Goal: Download file/media

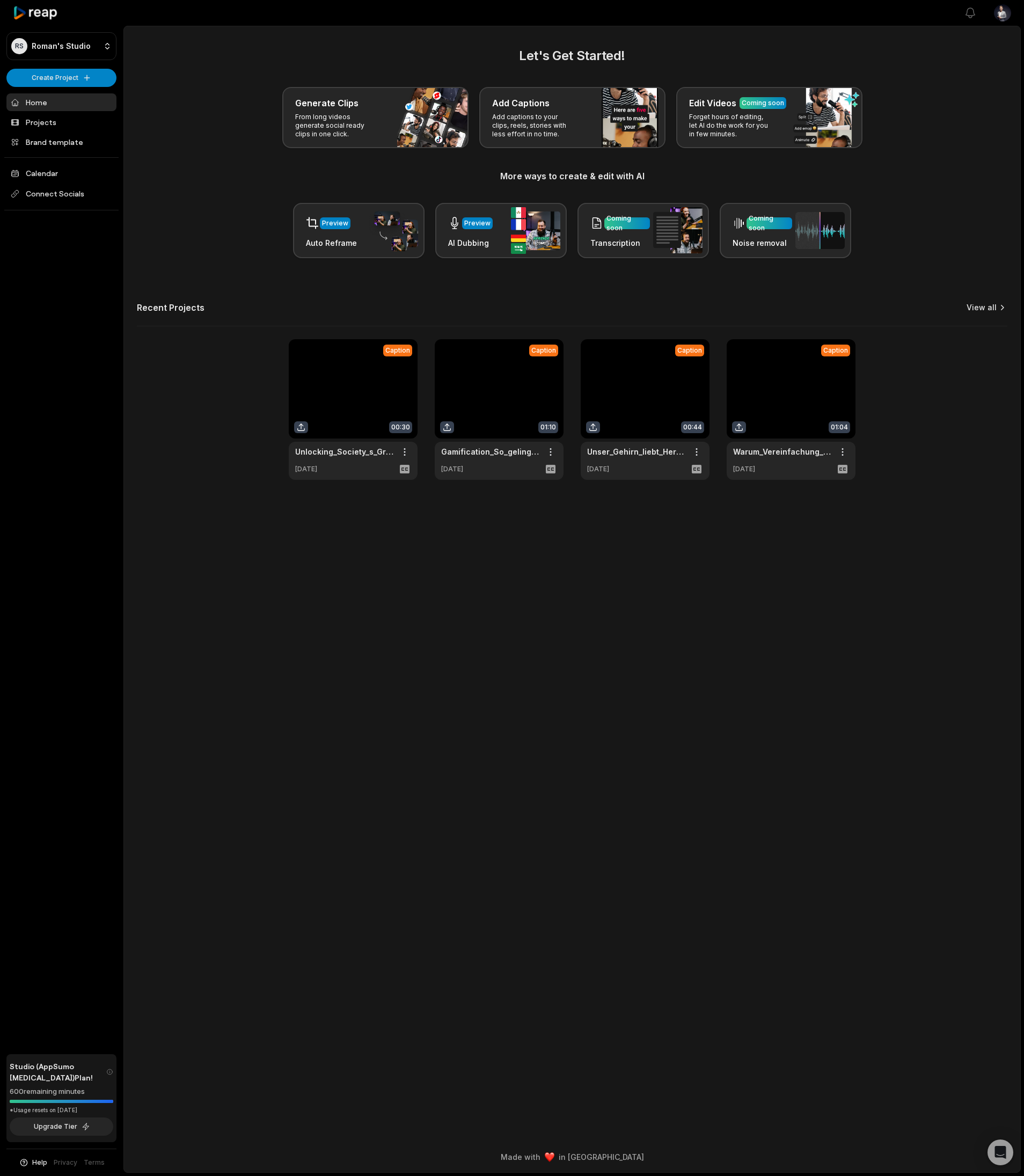
click at [990, 309] on link "View all" at bounding box center [982, 308] width 30 height 11
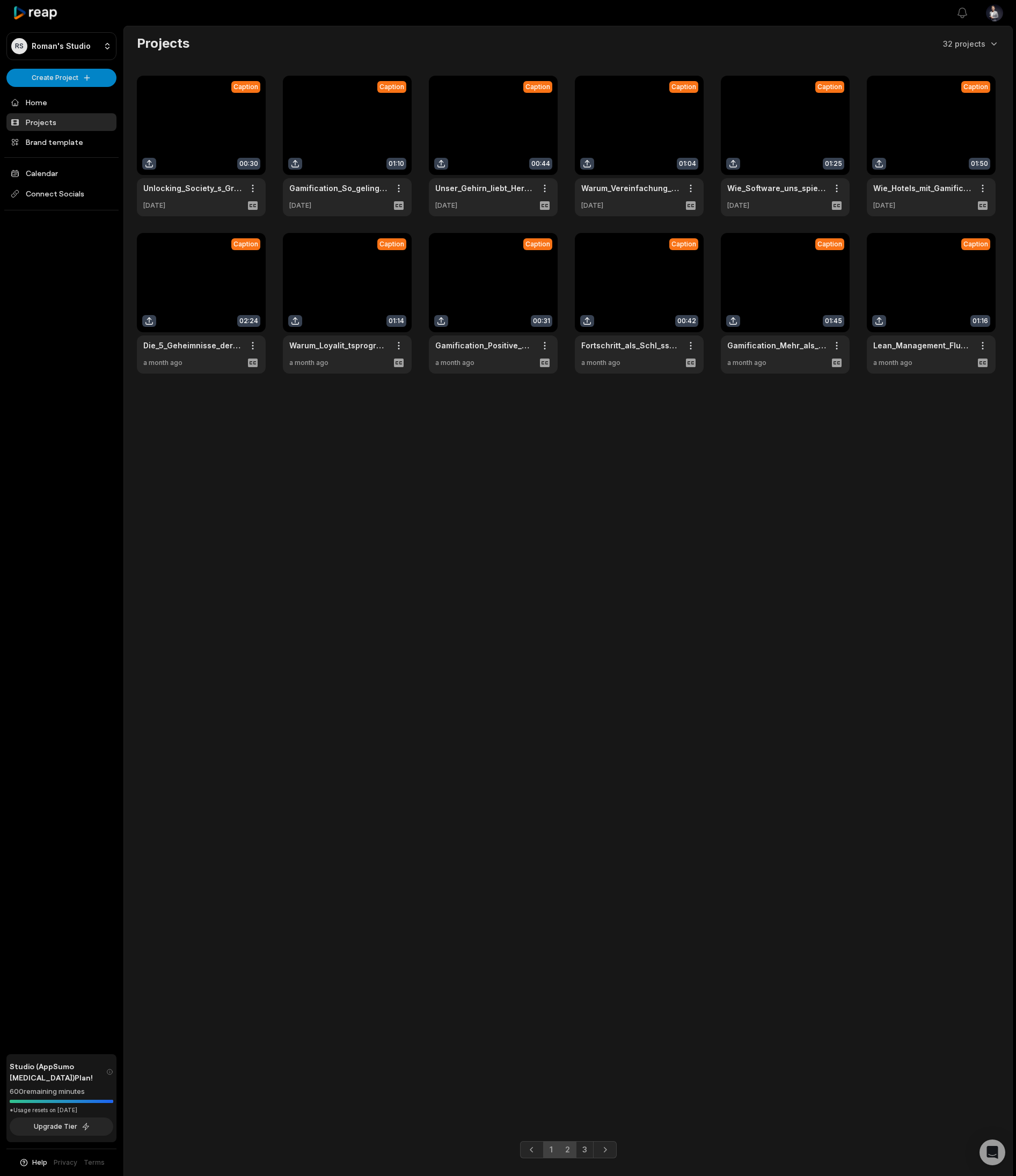
click at [570, 1153] on link "2" at bounding box center [567, 1150] width 18 height 17
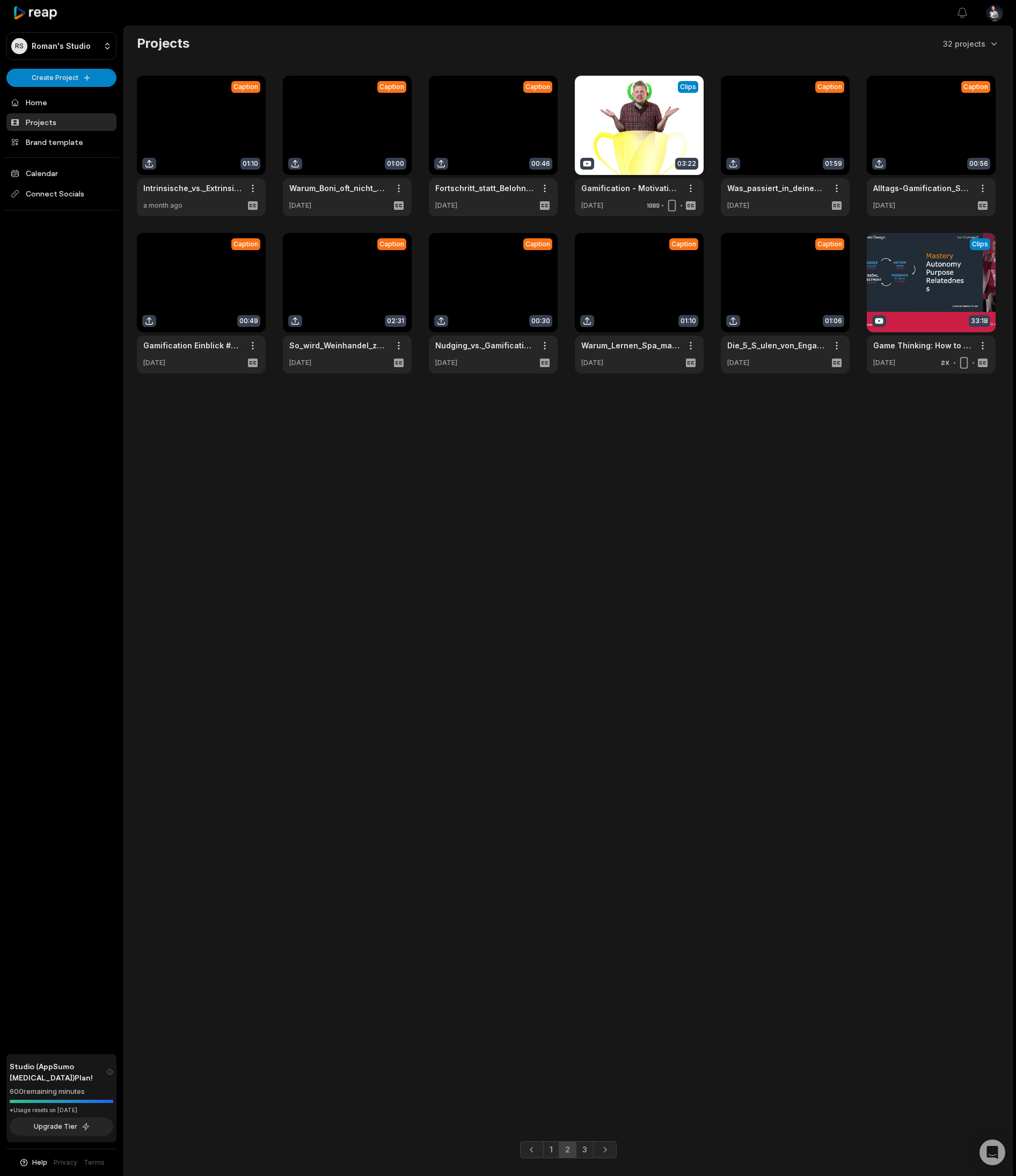
click at [808, 285] on link at bounding box center [785, 303] width 129 height 140
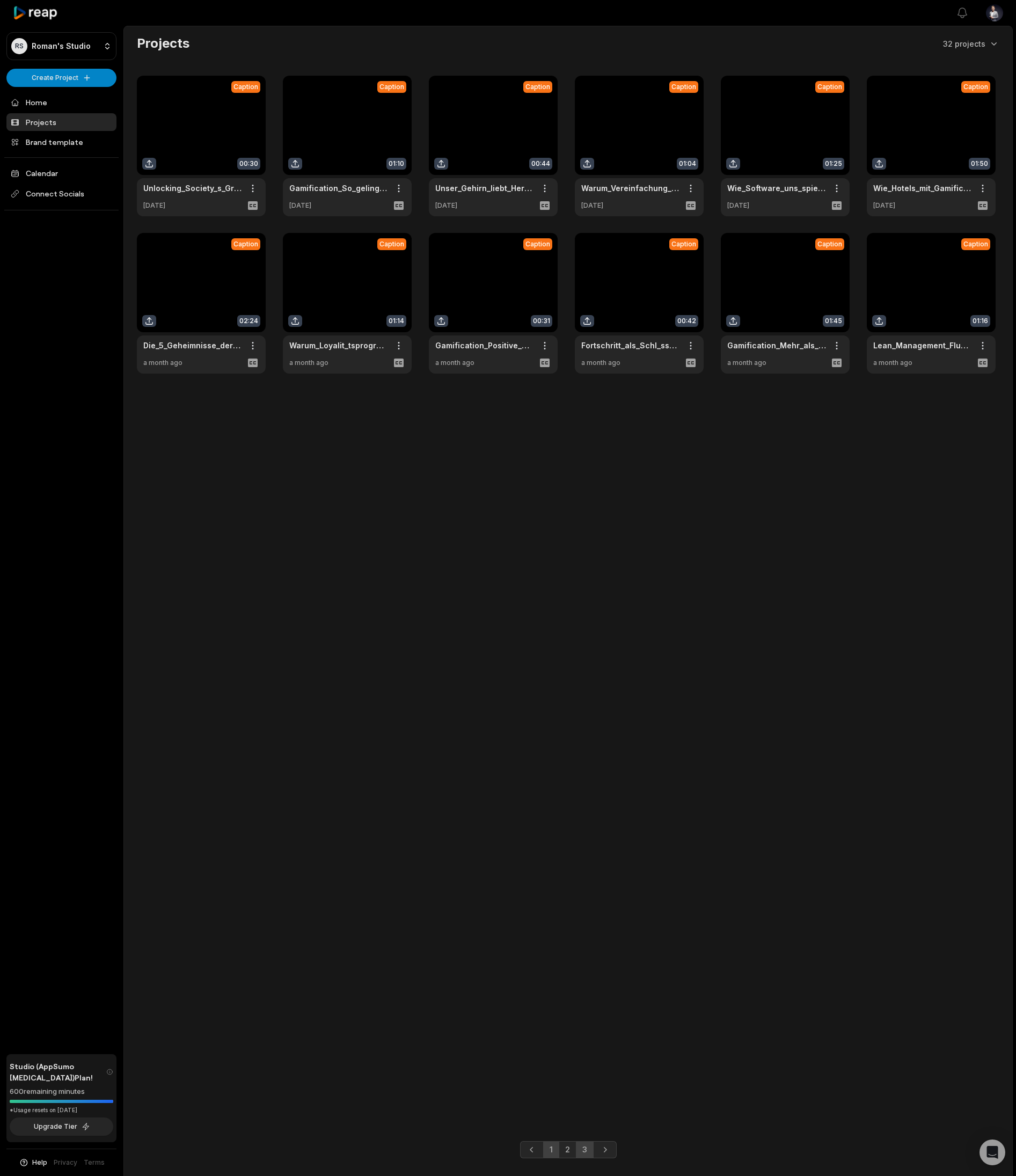
click at [584, 1150] on link "3" at bounding box center [584, 1150] width 18 height 17
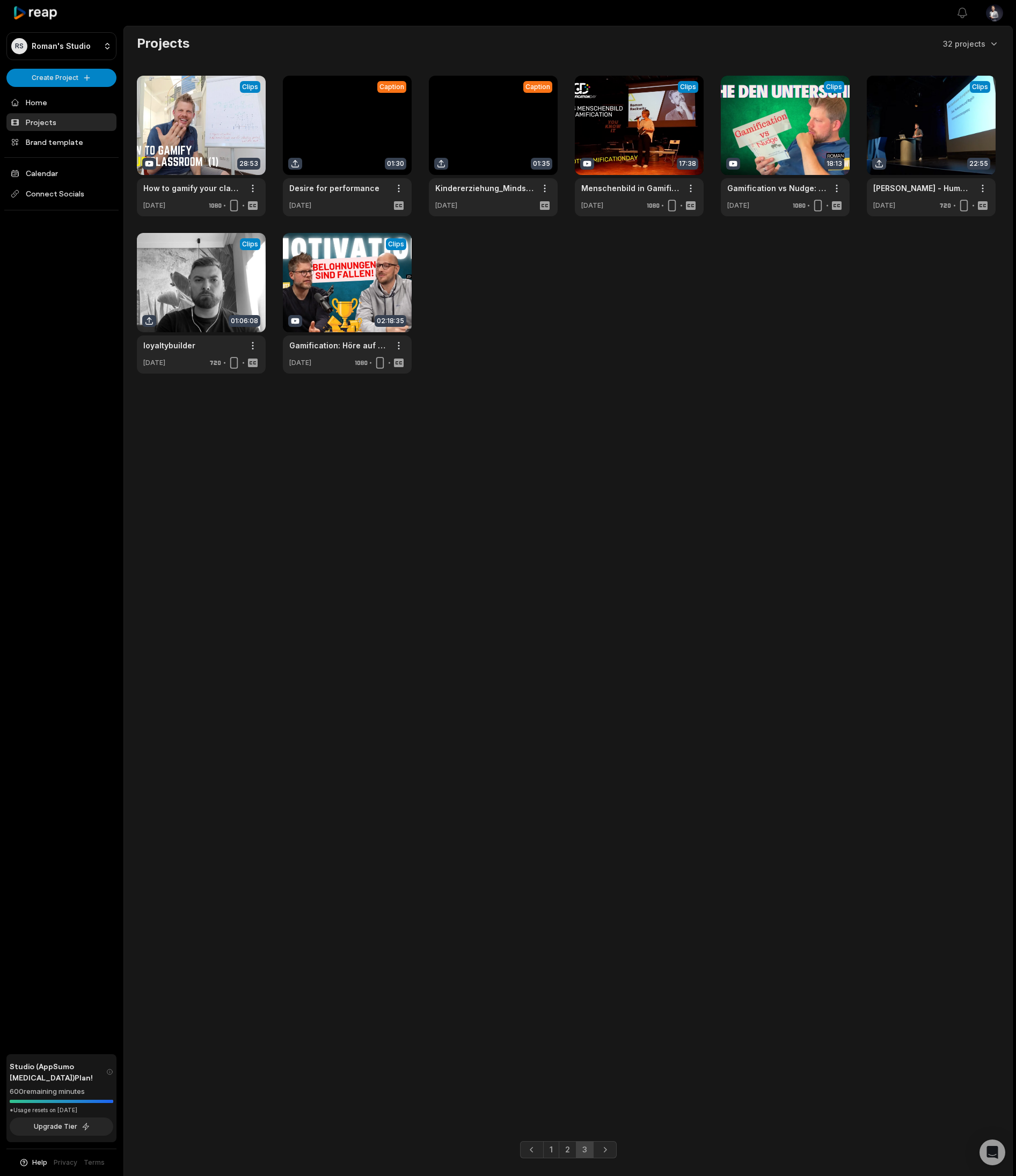
click at [347, 129] on link at bounding box center [347, 146] width 129 height 140
click at [307, 92] on link at bounding box center [347, 146] width 129 height 140
click at [347, 115] on link at bounding box center [347, 146] width 129 height 140
click at [333, 141] on link at bounding box center [347, 146] width 129 height 140
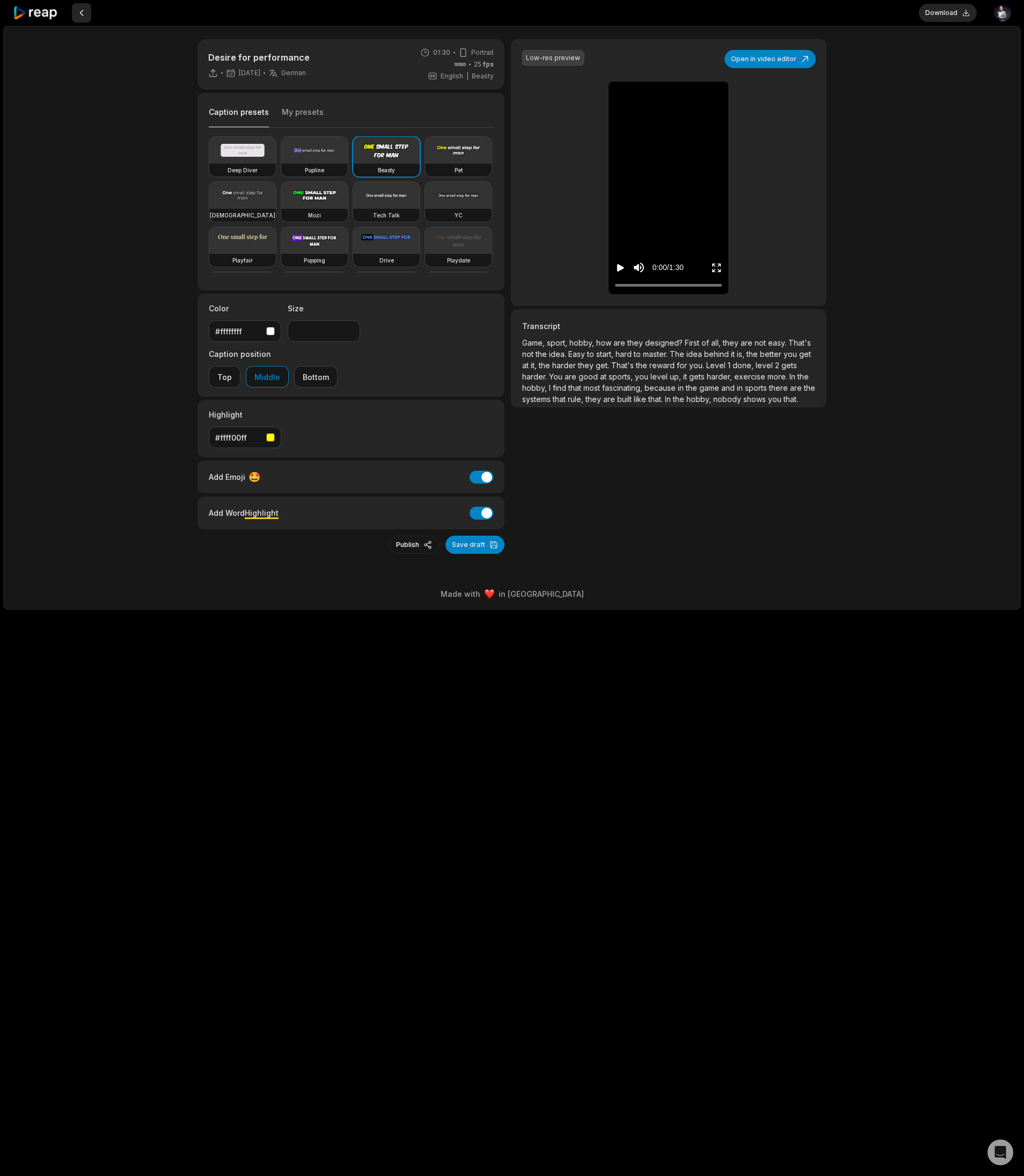
click at [82, 15] on button at bounding box center [81, 12] width 19 height 19
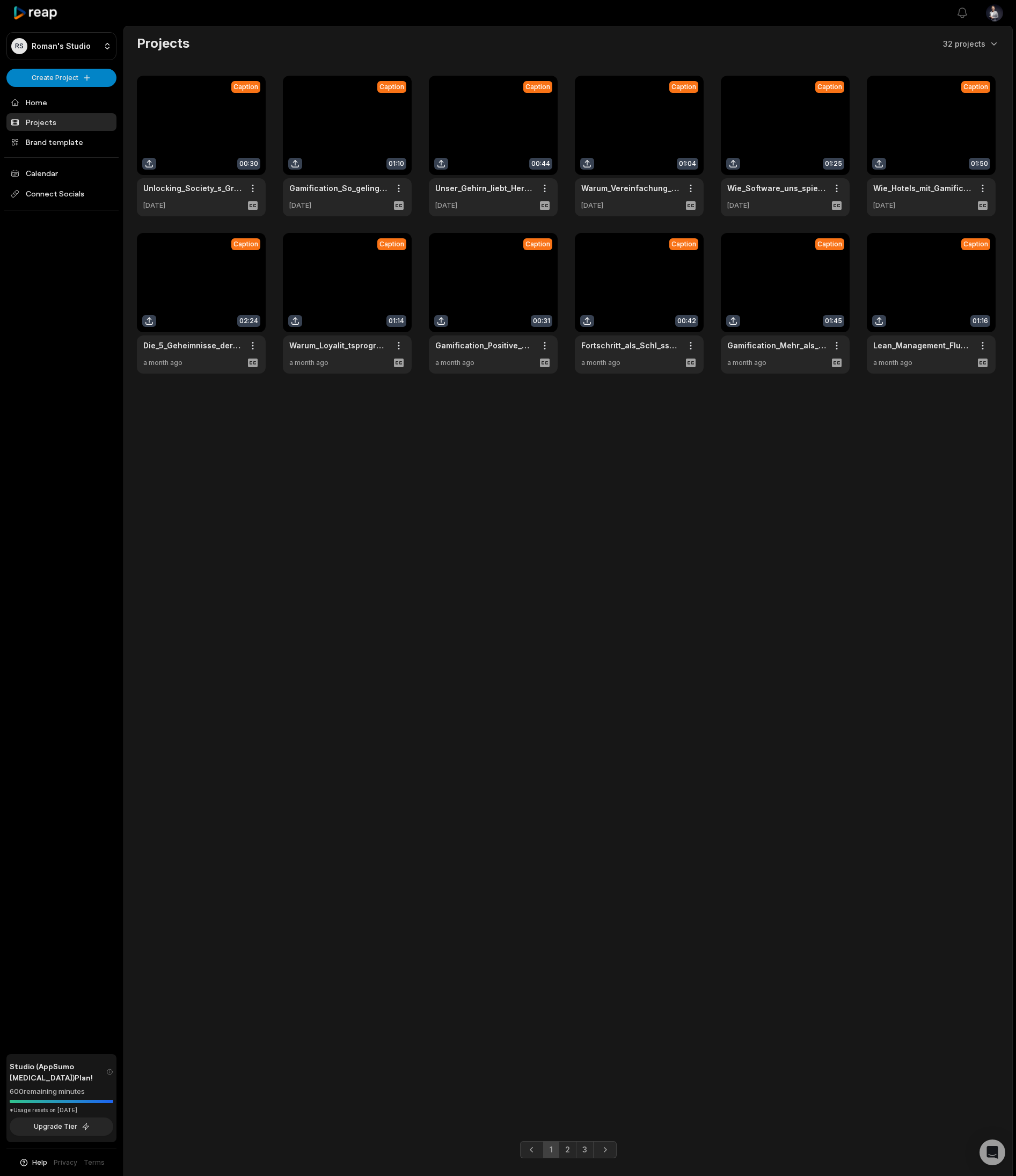
click at [930, 305] on link at bounding box center [931, 303] width 129 height 140
click at [582, 1154] on link "3" at bounding box center [584, 1150] width 18 height 17
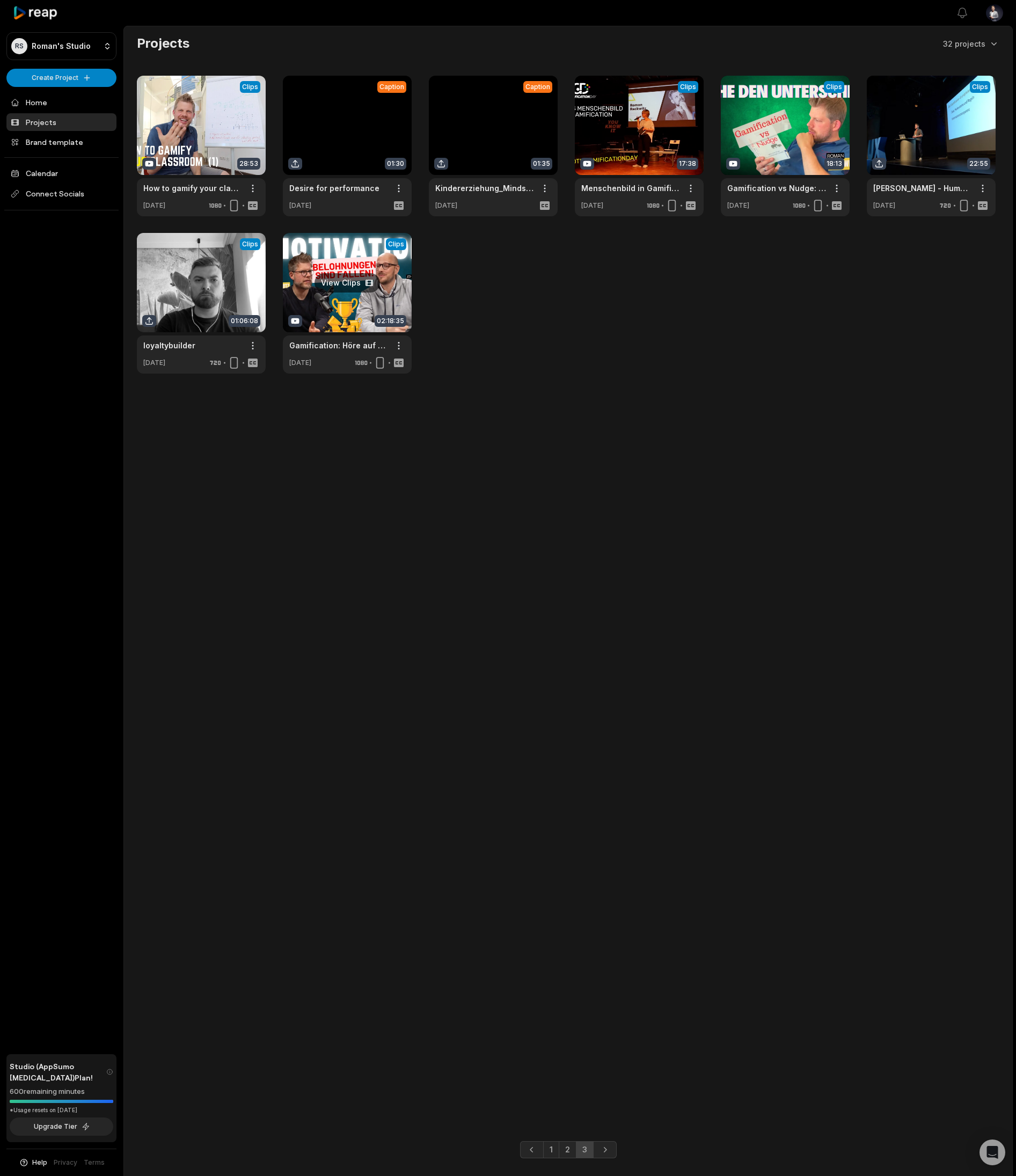
click at [333, 235] on link at bounding box center [347, 303] width 129 height 140
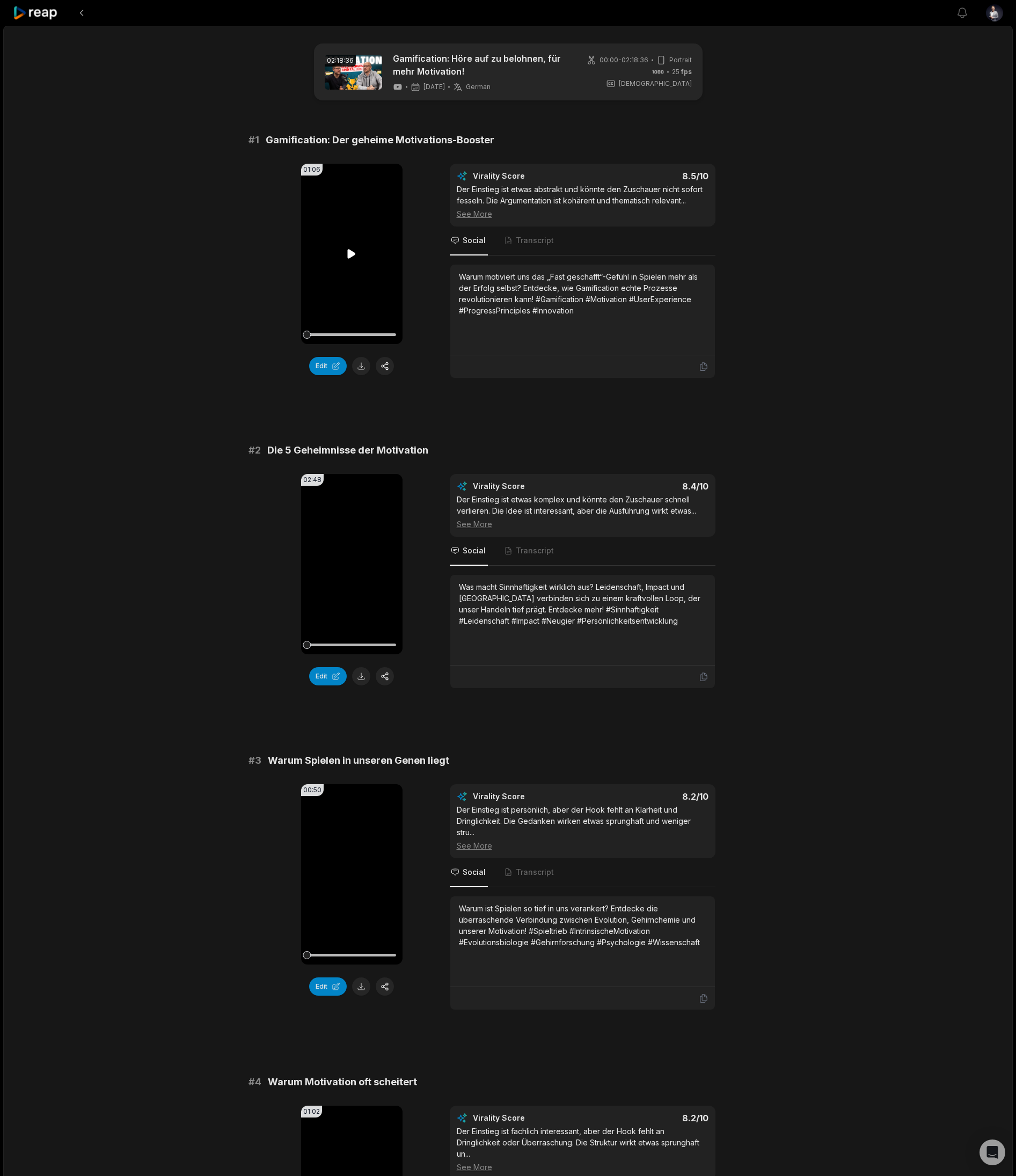
click at [372, 261] on video "Your browser does not support mp4 format." at bounding box center [351, 253] width 101 height 180
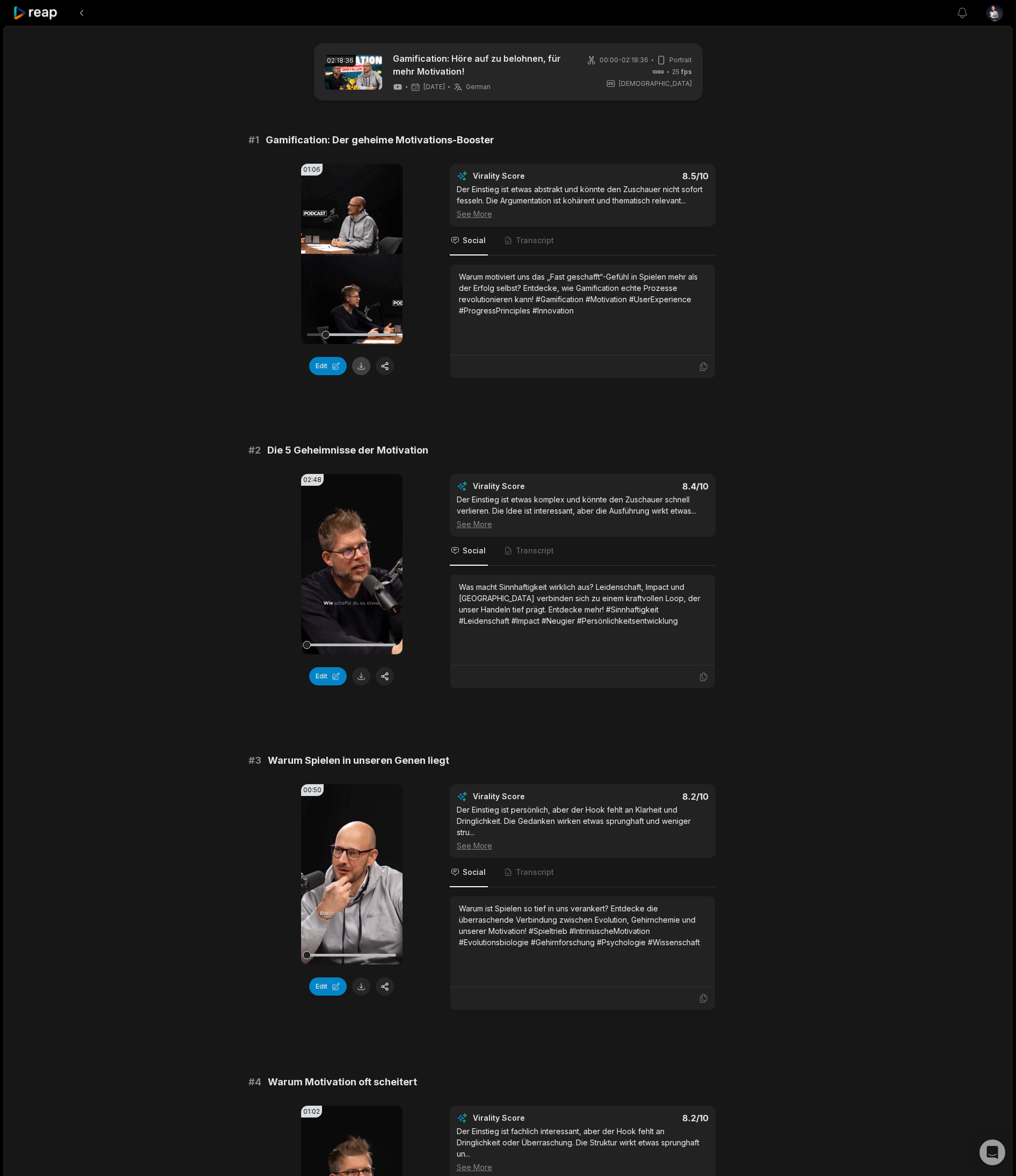
click at [362, 369] on button at bounding box center [361, 366] width 18 height 18
click at [365, 566] on video "Your browser does not support mp4 format." at bounding box center [351, 563] width 101 height 180
click at [353, 567] on icon at bounding box center [352, 563] width 5 height 7
click at [481, 12] on div at bounding box center [485, 12] width 943 height 26
